Goal: Transaction & Acquisition: Purchase product/service

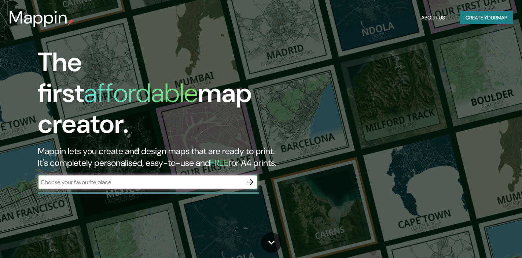
type input "Lote 265, [GEOGRAPHIC_DATA], [GEOGRAPHIC_DATA]"
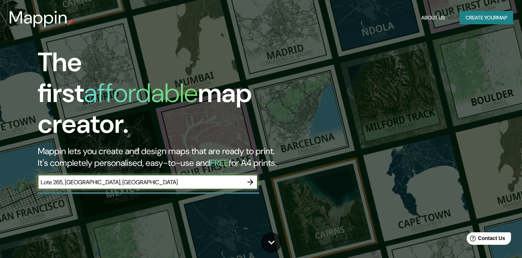
click at [250, 177] on icon "button" at bounding box center [250, 181] width 9 height 9
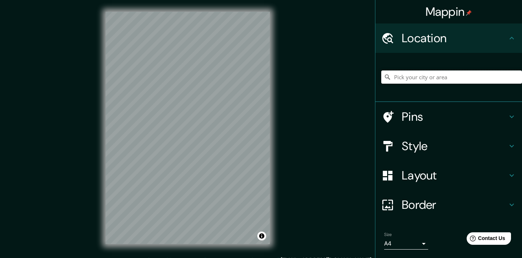
click at [435, 78] on input "Pick your city or area" at bounding box center [451, 76] width 141 height 13
paste input "Lote 265, [GEOGRAPHIC_DATA], [GEOGRAPHIC_DATA]"
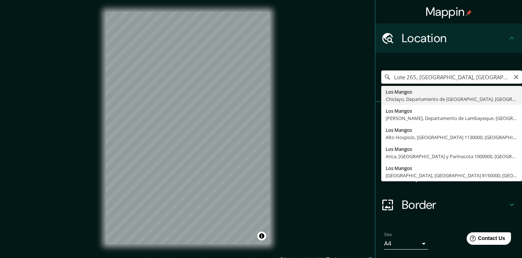
type input "Los Mangos, [GEOGRAPHIC_DATA], [GEOGRAPHIC_DATA], [GEOGRAPHIC_DATA]"
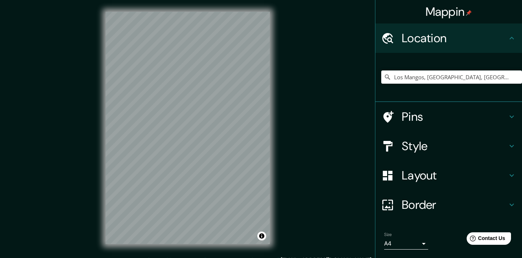
click at [474, 178] on h4 "Layout" at bounding box center [455, 175] width 106 height 15
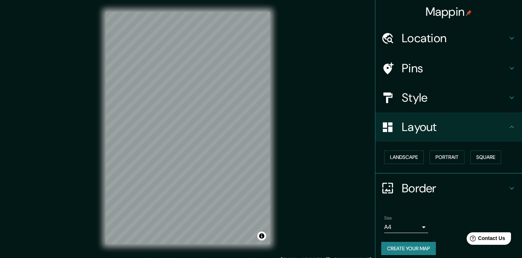
click at [430, 94] on h4 "Style" at bounding box center [455, 97] width 106 height 15
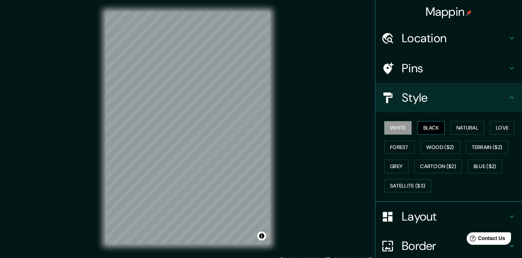
click at [430, 133] on button "Black" at bounding box center [430, 128] width 27 height 14
click at [450, 126] on div "White Black Natural Love Forest Wood ($2) Terrain ($2) Grey Cartoon ($2) Blue (…" at bounding box center [451, 156] width 141 height 77
click at [457, 125] on button "Natural" at bounding box center [467, 128] width 34 height 14
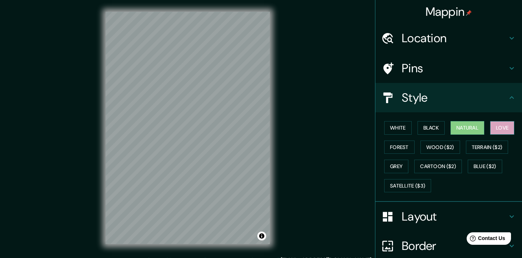
click at [498, 123] on button "Love" at bounding box center [502, 128] width 24 height 14
click at [425, 148] on button "Wood ($2)" at bounding box center [440, 147] width 40 height 14
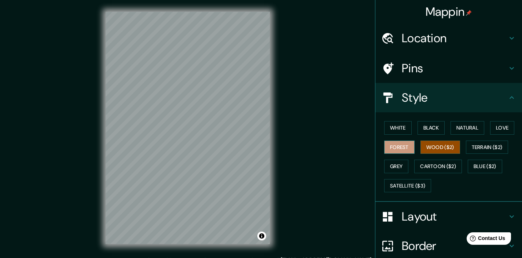
click at [399, 148] on button "Forest" at bounding box center [399, 147] width 30 height 14
click at [401, 165] on button "Grey" at bounding box center [396, 166] width 24 height 14
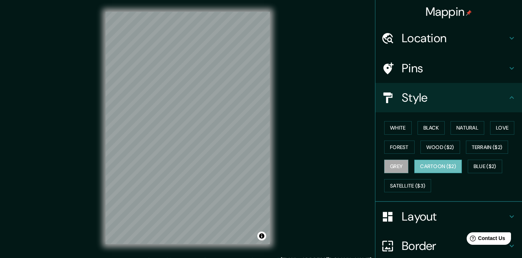
click at [457, 160] on button "Cartoon ($2)" at bounding box center [438, 166] width 48 height 14
click at [494, 165] on button "Blue ($2)" at bounding box center [485, 166] width 34 height 14
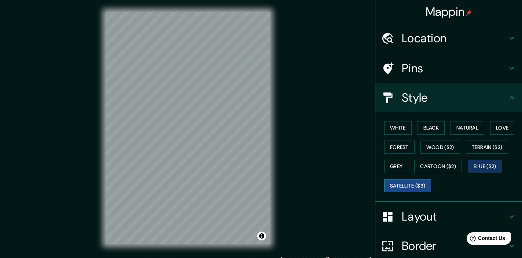
click at [419, 185] on button "Satellite ($3)" at bounding box center [407, 186] width 47 height 14
click at [390, 169] on button "Grey" at bounding box center [396, 166] width 24 height 14
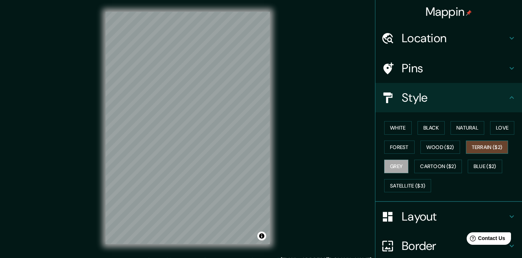
click at [498, 147] on button "Terrain ($2)" at bounding box center [487, 147] width 43 height 14
click at [397, 128] on button "White" at bounding box center [397, 128] width 27 height 14
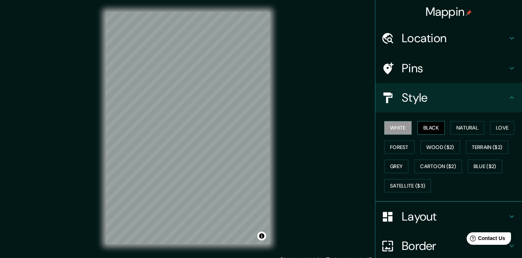
click at [425, 122] on button "Black" at bounding box center [430, 128] width 27 height 14
click at [401, 121] on button "White" at bounding box center [397, 128] width 27 height 14
click at [437, 128] on button "Black" at bounding box center [430, 128] width 27 height 14
click at [463, 131] on button "Natural" at bounding box center [467, 128] width 34 height 14
click at [434, 124] on button "Black" at bounding box center [430, 128] width 27 height 14
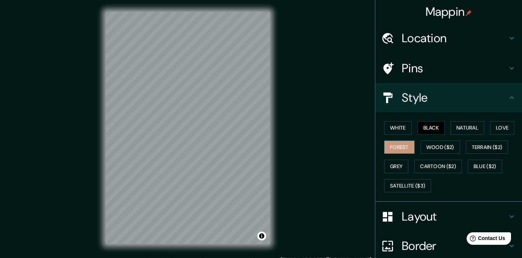
click at [400, 145] on button "Forest" at bounding box center [399, 147] width 30 height 14
click at [401, 164] on button "Grey" at bounding box center [396, 166] width 24 height 14
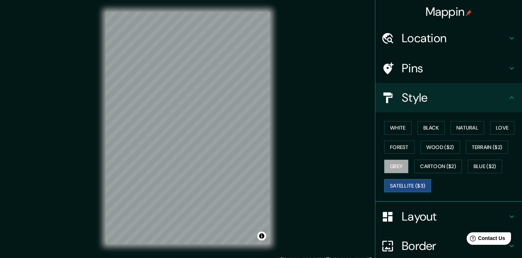
click at [410, 179] on button "Satellite ($3)" at bounding box center [407, 186] width 47 height 14
click at [437, 167] on button "Cartoon ($2)" at bounding box center [438, 166] width 48 height 14
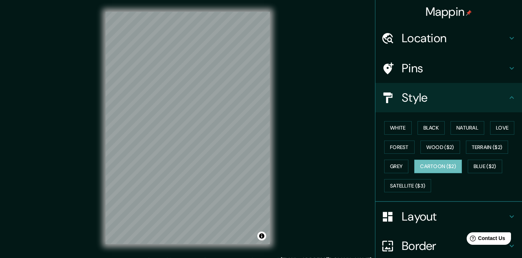
click at [495, 157] on div "White Black Natural Love Forest Wood ($2) Terrain ($2) Grey Cartoon ($2) Blue (…" at bounding box center [451, 156] width 141 height 77
click at [491, 160] on button "Blue ($2)" at bounding box center [485, 166] width 34 height 14
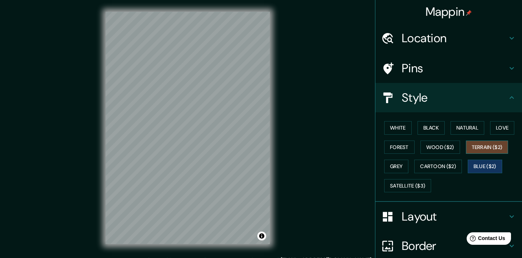
click at [491, 148] on button "Terrain ($2)" at bounding box center [487, 147] width 43 height 14
click at [440, 146] on button "Wood ($2)" at bounding box center [440, 147] width 40 height 14
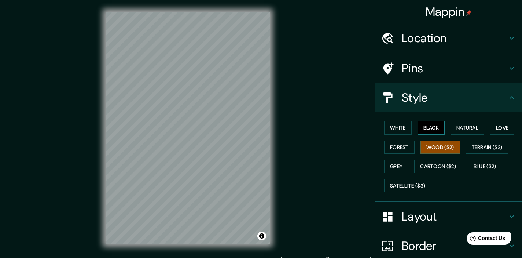
click at [436, 127] on button "Black" at bounding box center [430, 128] width 27 height 14
click at [459, 128] on button "Natural" at bounding box center [467, 128] width 34 height 14
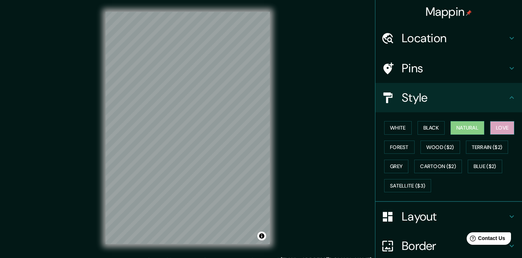
click at [509, 133] on button "Love" at bounding box center [502, 128] width 24 height 14
click at [439, 136] on div "White Black Natural Love Forest Wood ($2) Terrain ($2) Grey Cartoon ($2) Blue (…" at bounding box center [451, 156] width 141 height 77
click at [460, 127] on button "Natural" at bounding box center [467, 128] width 34 height 14
click at [430, 122] on button "Black" at bounding box center [430, 128] width 27 height 14
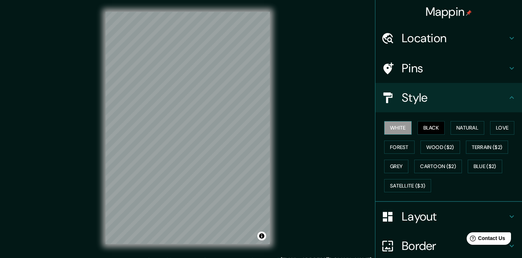
click at [398, 128] on button "White" at bounding box center [397, 128] width 27 height 14
click at [474, 129] on button "Natural" at bounding box center [467, 128] width 34 height 14
click at [403, 130] on button "White" at bounding box center [397, 128] width 27 height 14
click at [413, 205] on div "Layout" at bounding box center [448, 216] width 147 height 29
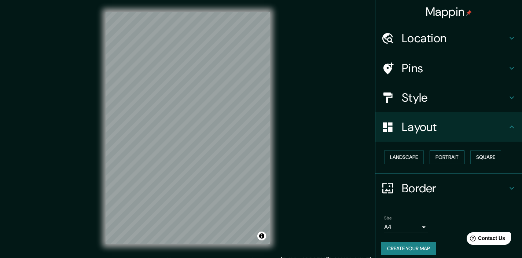
click at [444, 154] on button "Portrait" at bounding box center [446, 157] width 35 height 14
click at [404, 159] on button "Landscape" at bounding box center [404, 157] width 40 height 14
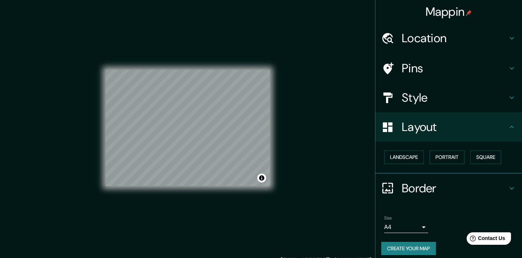
click at [436, 81] on div "Pins" at bounding box center [448, 67] width 147 height 29
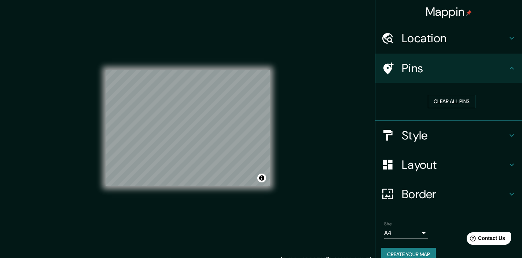
click at [442, 49] on div "Location" at bounding box center [448, 37] width 147 height 29
